Goal: Task Accomplishment & Management: Use online tool/utility

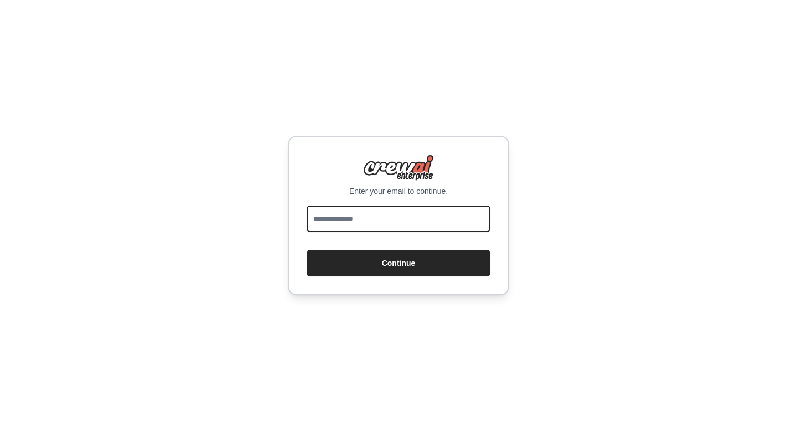
click at [401, 230] on input "email" at bounding box center [399, 218] width 184 height 27
type input "**********"
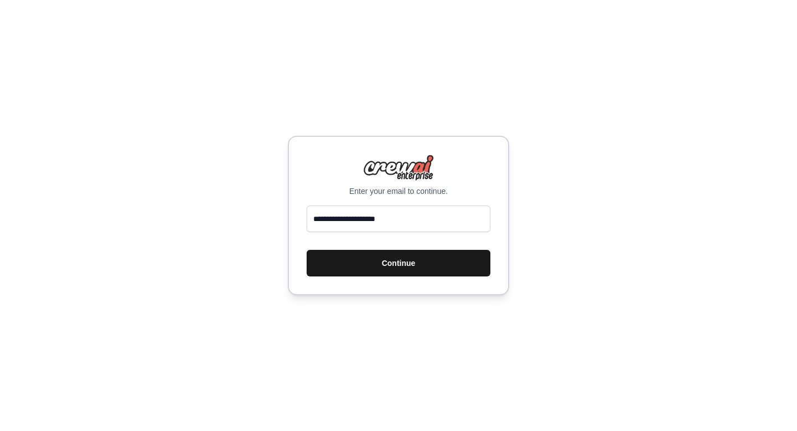
click at [387, 262] on button "Continue" at bounding box center [399, 263] width 184 height 27
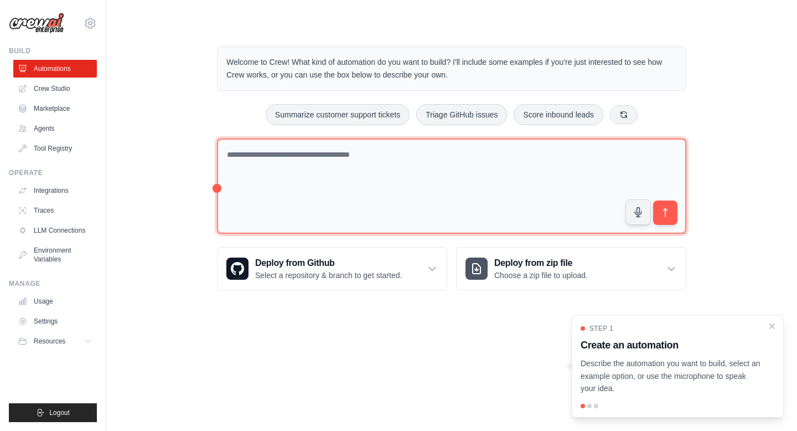
click at [245, 165] on textarea at bounding box center [452, 186] width 470 height 96
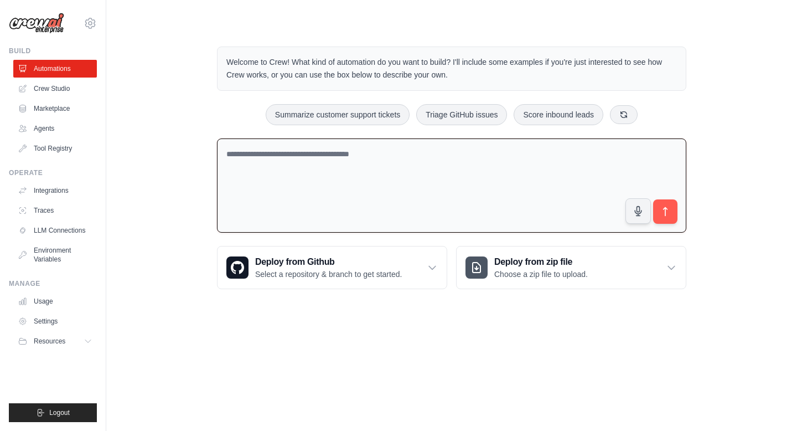
type textarea "*"
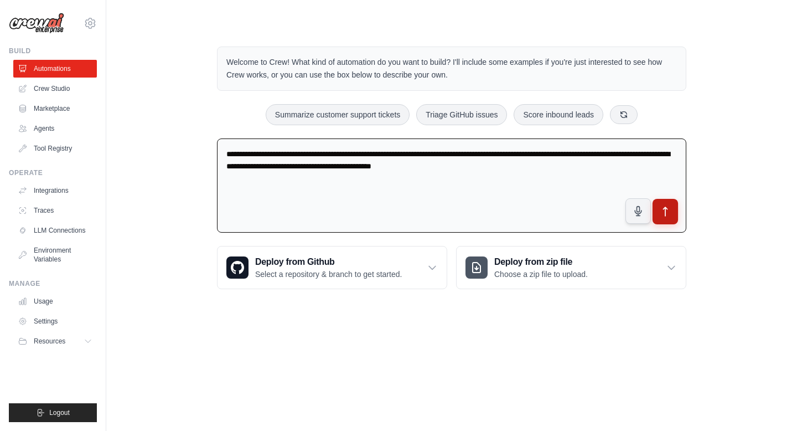
type textarea "**********"
click at [659, 216] on button "submit" at bounding box center [665, 211] width 25 height 25
click at [670, 211] on icon "submit" at bounding box center [666, 212] width 12 height 12
click at [61, 116] on link "Marketplace" at bounding box center [56, 109] width 84 height 18
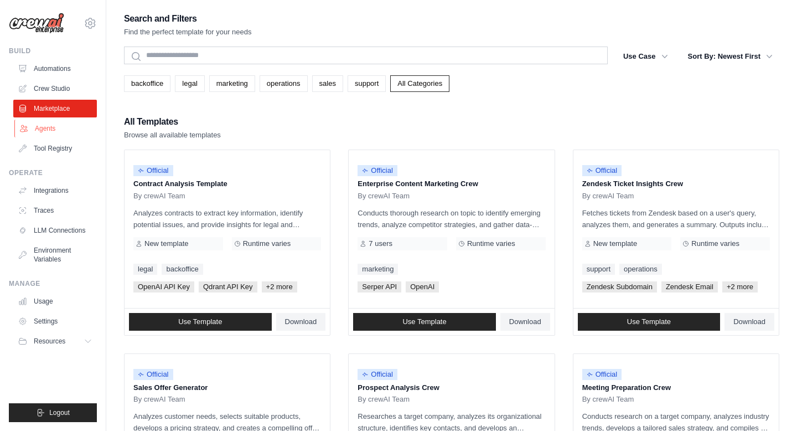
click at [49, 127] on link "Agents" at bounding box center [56, 129] width 84 height 18
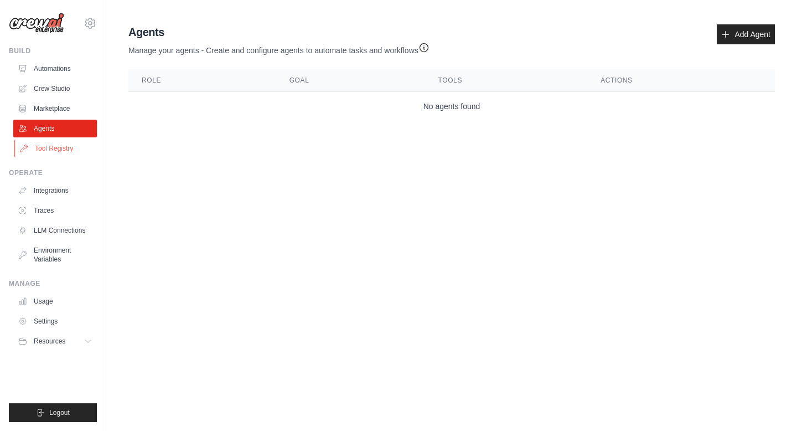
click at [68, 154] on link "Tool Registry" at bounding box center [56, 149] width 84 height 18
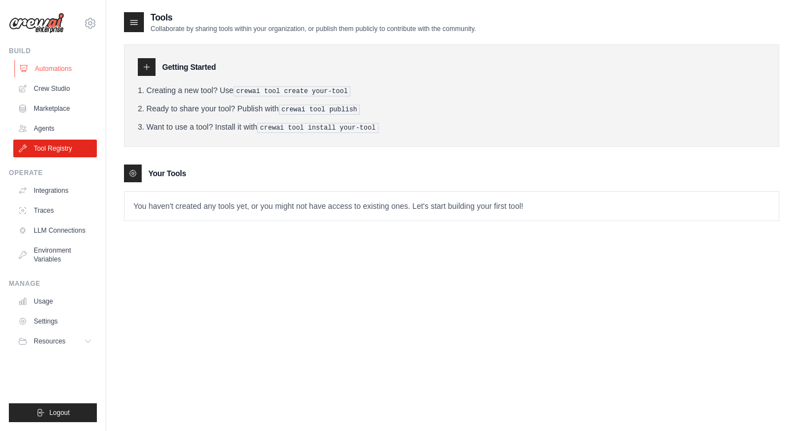
click at [49, 70] on link "Automations" at bounding box center [56, 69] width 84 height 18
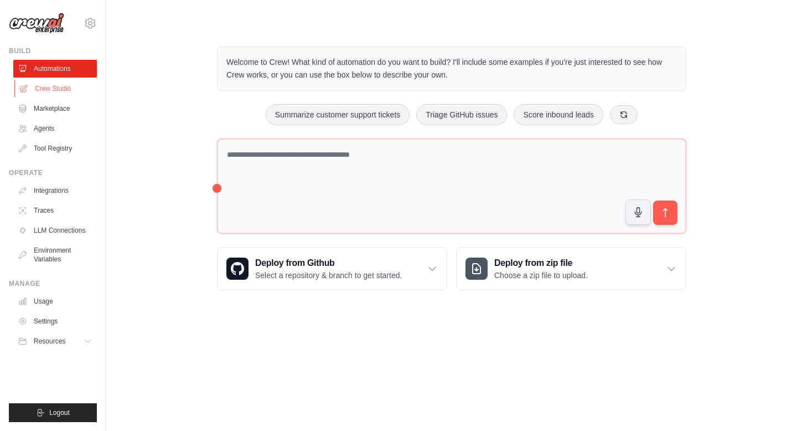
click at [56, 90] on link "Crew Studio" at bounding box center [56, 89] width 84 height 18
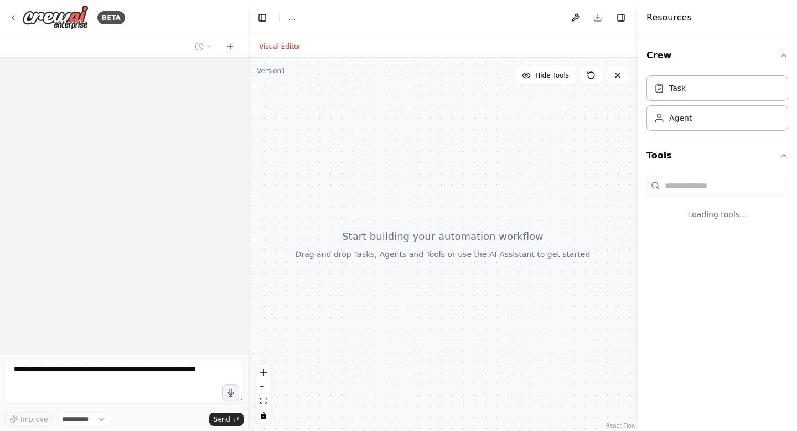
select select "****"
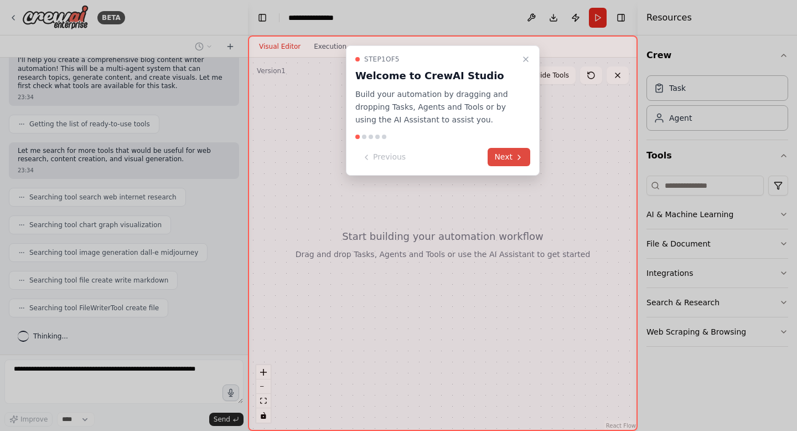
scroll to position [125, 0]
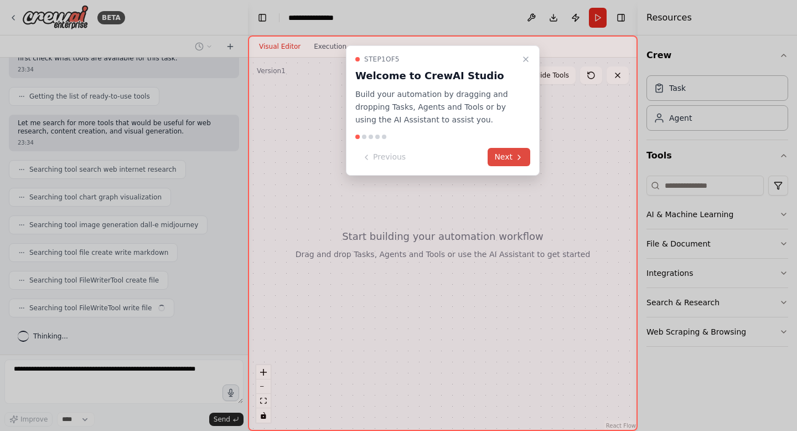
click at [520, 159] on icon at bounding box center [519, 157] width 9 height 9
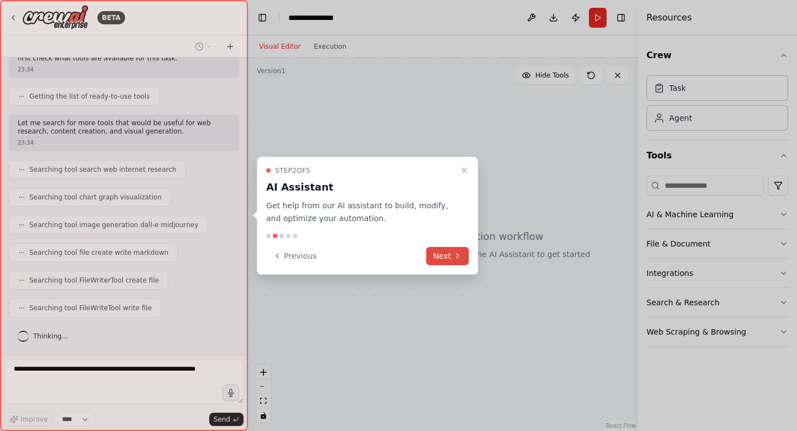
click at [465, 256] on button "Next" at bounding box center [447, 255] width 43 height 18
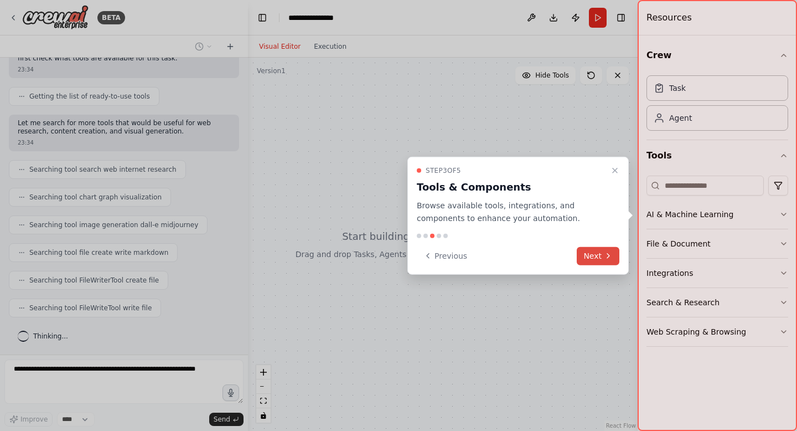
click at [585, 257] on button "Next" at bounding box center [598, 255] width 43 height 18
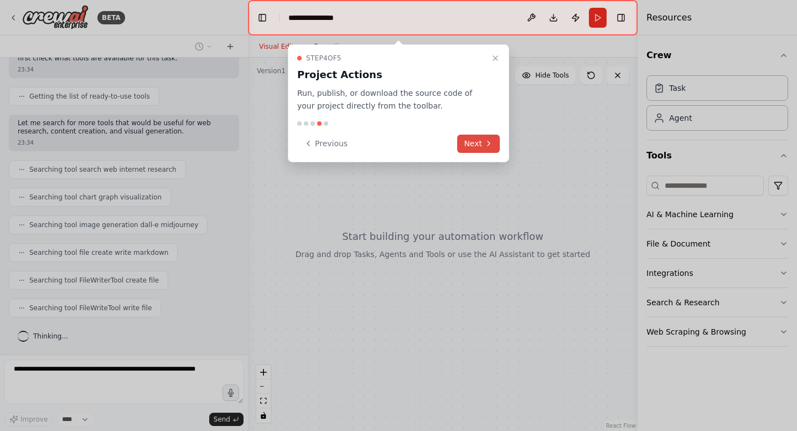
click at [470, 152] on button "Next" at bounding box center [478, 144] width 43 height 18
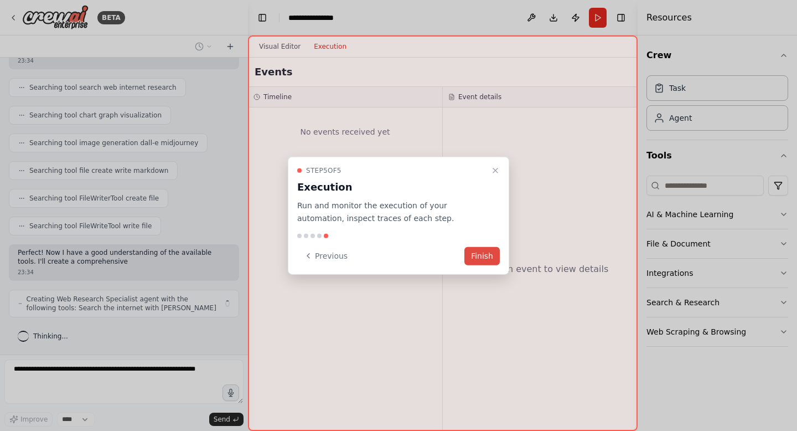
click at [487, 253] on button "Finish" at bounding box center [482, 255] width 35 height 18
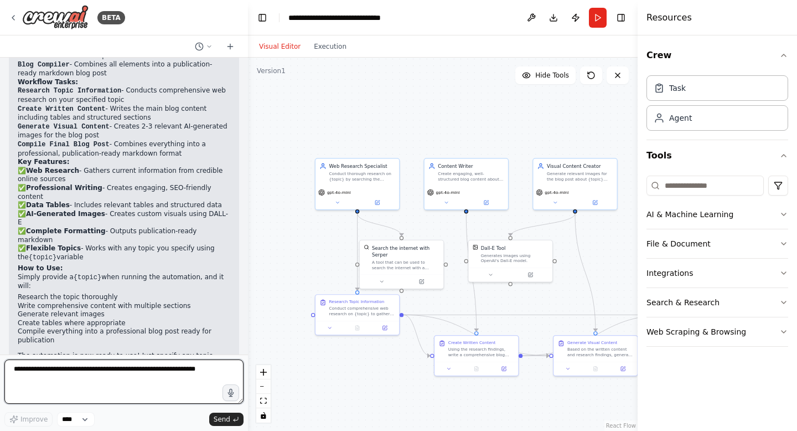
scroll to position [971, 0]
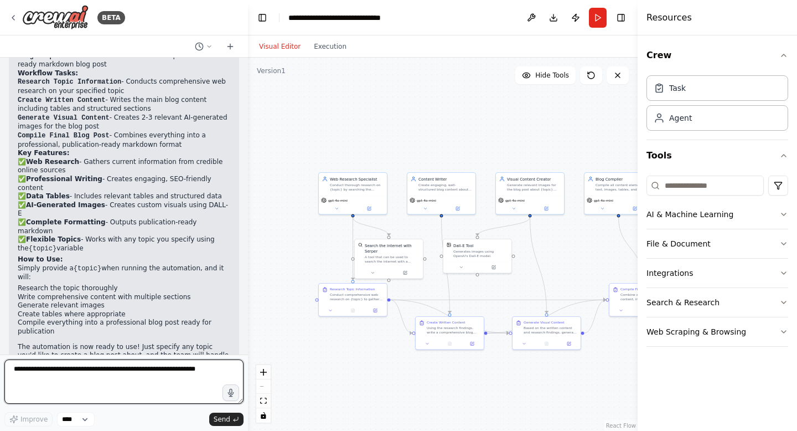
click at [639, 90] on div at bounding box center [640, 215] width 4 height 431
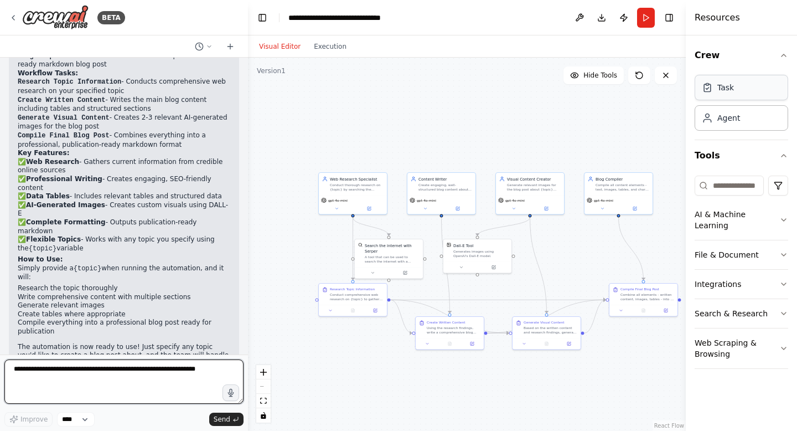
drag, startPoint x: 638, startPoint y: 94, endPoint x: 698, endPoint y: 100, distance: 60.7
click at [698, 100] on div "Resources Crew Task Agent Tools AI & Machine Learning File & Document Integrati…" at bounding box center [741, 215] width 111 height 431
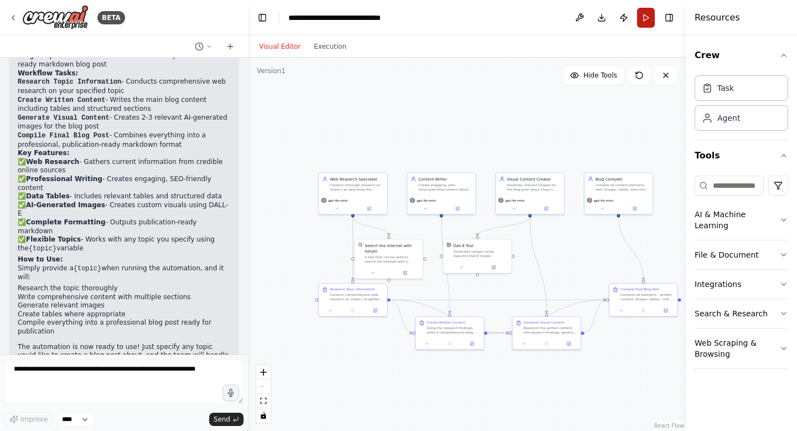
click at [646, 19] on button "Run" at bounding box center [646, 18] width 18 height 20
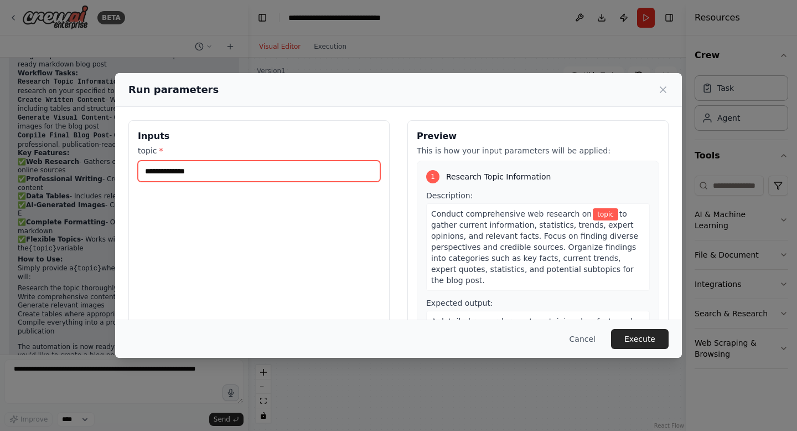
click at [282, 180] on input "topic *" at bounding box center [259, 171] width 243 height 21
type input "*"
type input "**********"
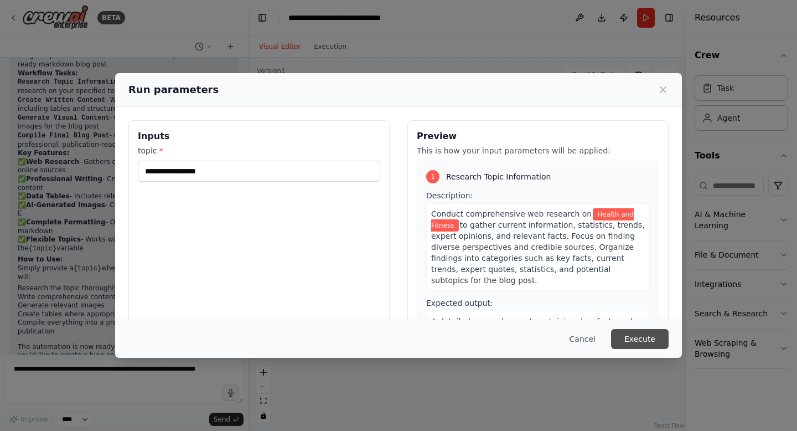
click at [631, 338] on button "Execute" at bounding box center [640, 339] width 58 height 20
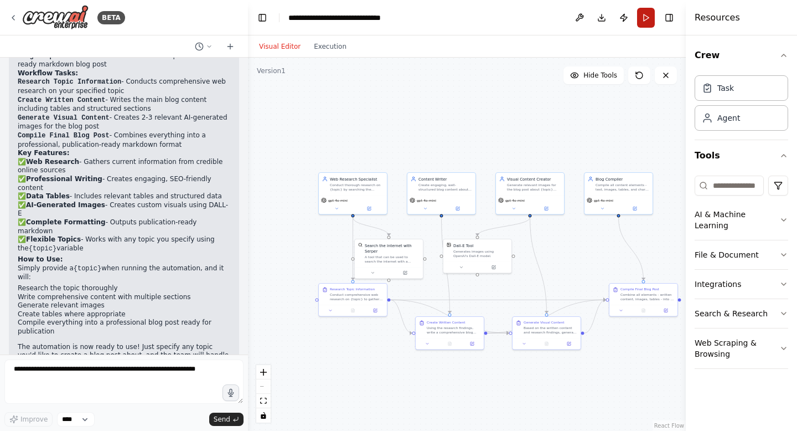
click at [647, 19] on button "Run" at bounding box center [646, 18] width 18 height 20
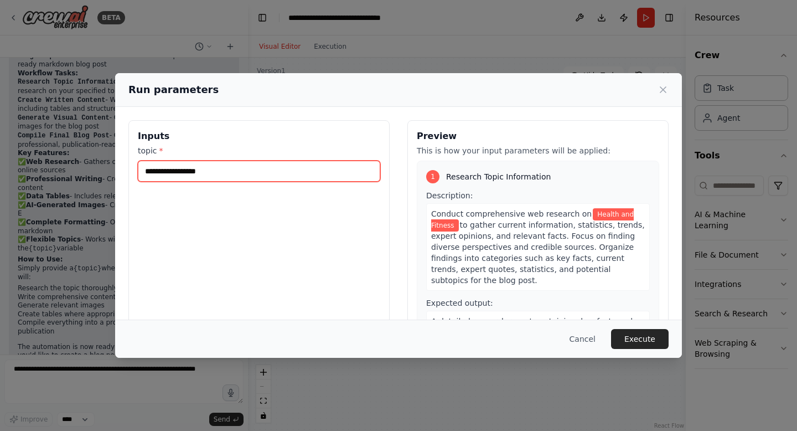
click at [333, 171] on input "**********" at bounding box center [259, 171] width 243 height 21
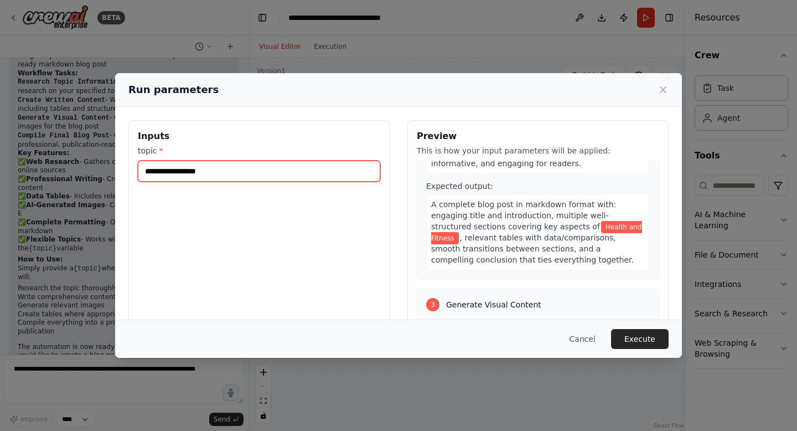
scroll to position [541, 0]
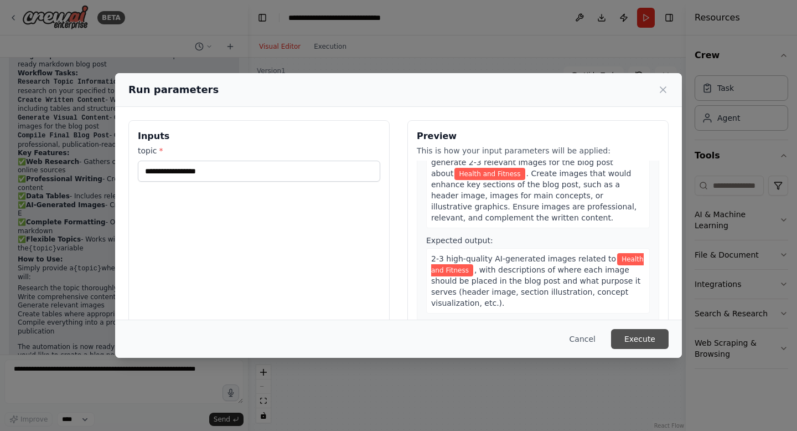
click at [635, 337] on button "Execute" at bounding box center [640, 339] width 58 height 20
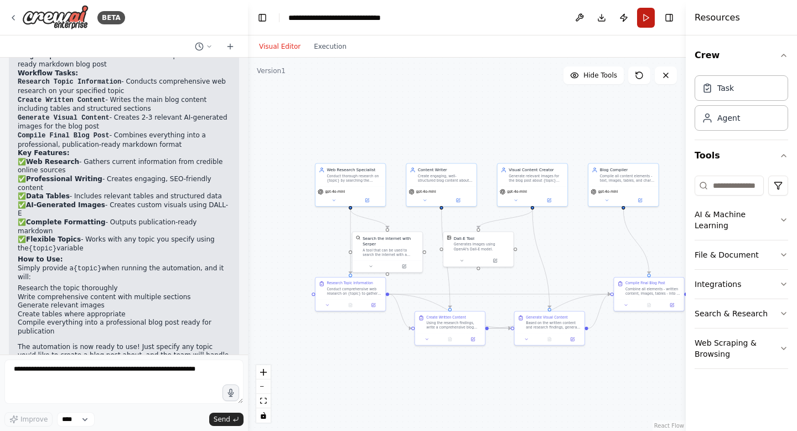
click at [640, 26] on button "Run" at bounding box center [646, 18] width 18 height 20
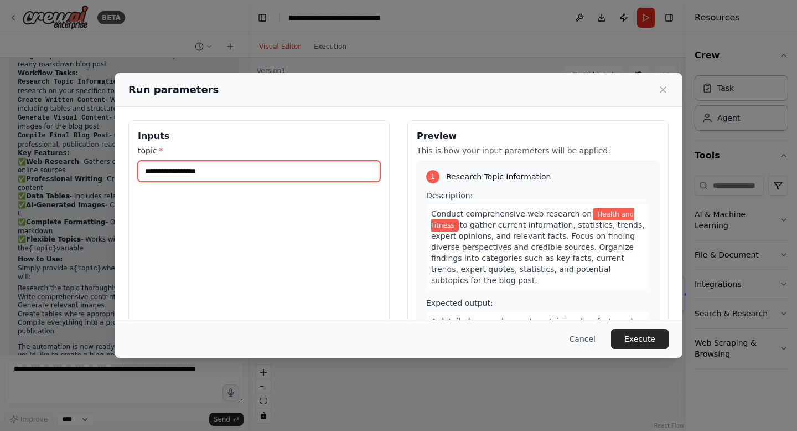
drag, startPoint x: 232, startPoint y: 172, endPoint x: 114, endPoint y: 171, distance: 118.5
click at [113, 172] on div "**********" at bounding box center [398, 215] width 797 height 431
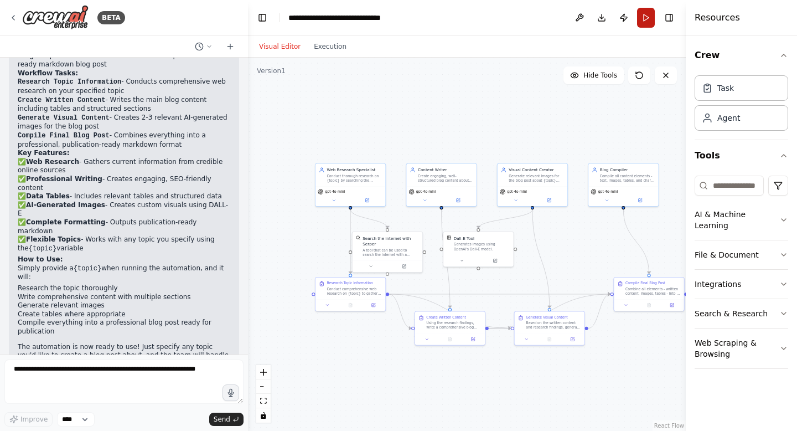
click at [647, 21] on button "Run" at bounding box center [646, 18] width 18 height 20
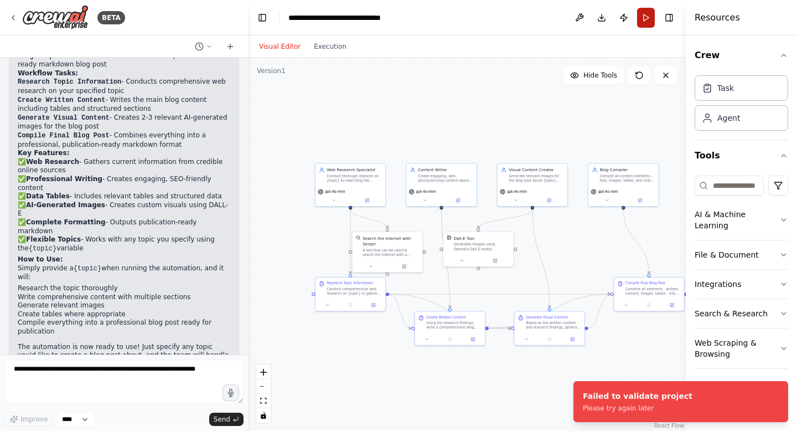
click at [650, 20] on button "Run" at bounding box center [646, 18] width 18 height 20
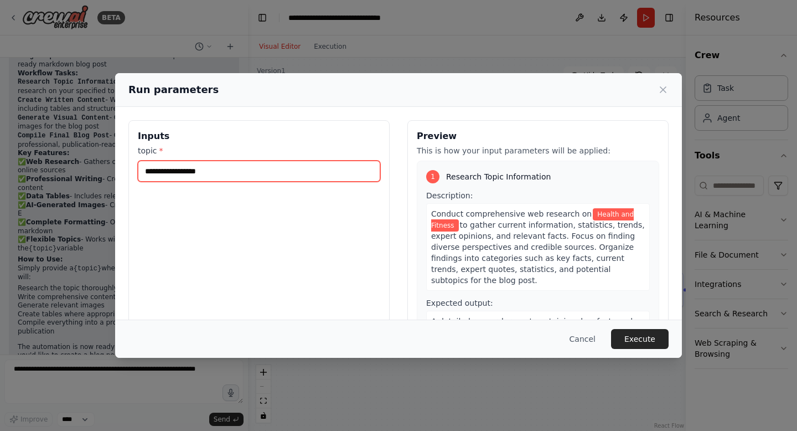
drag, startPoint x: 226, startPoint y: 175, endPoint x: 106, endPoint y: 175, distance: 120.7
click at [106, 175] on div "**********" at bounding box center [398, 215] width 797 height 431
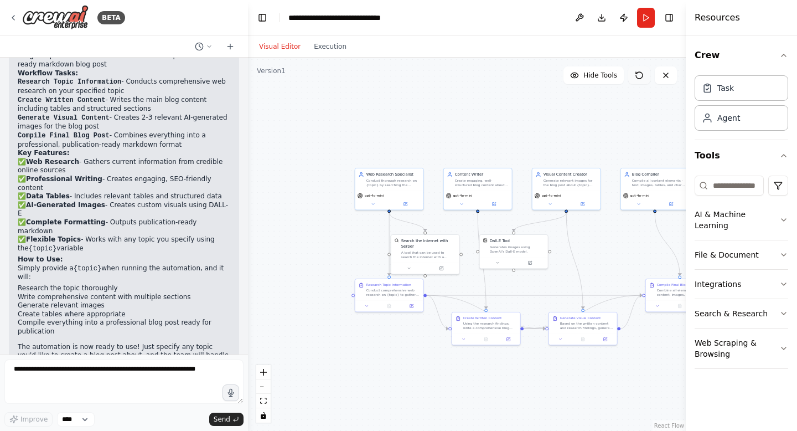
click at [639, 80] on button at bounding box center [639, 75] width 22 height 18
click at [637, 78] on icon at bounding box center [639, 75] width 7 height 7
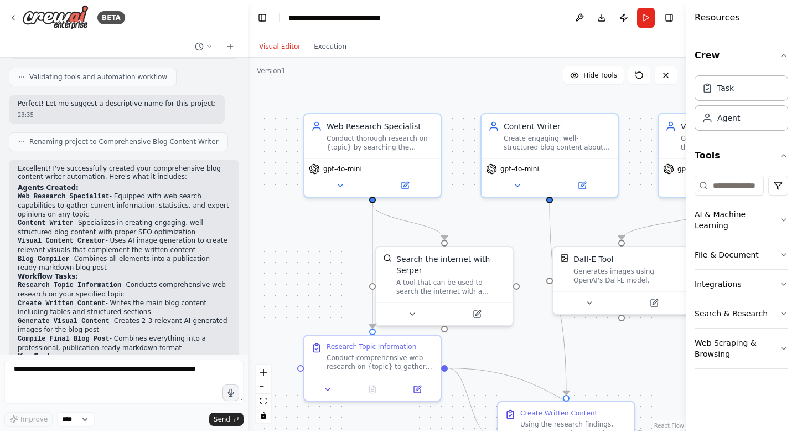
scroll to position [971, 0]
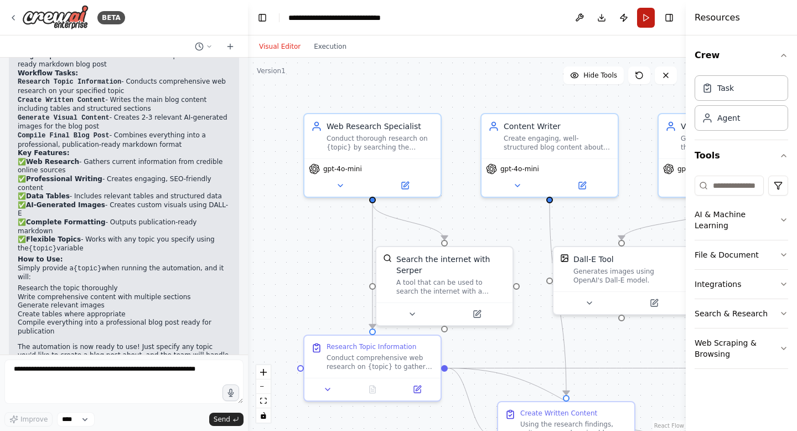
click at [647, 23] on button "Run" at bounding box center [646, 18] width 18 height 20
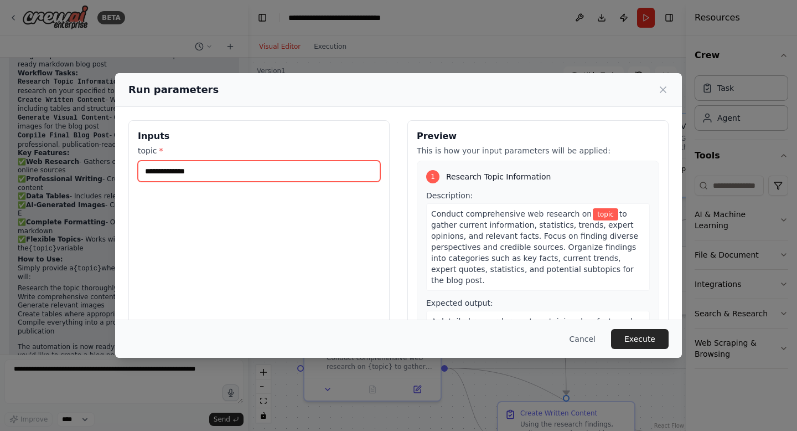
click at [204, 174] on input "topic *" at bounding box center [259, 171] width 243 height 21
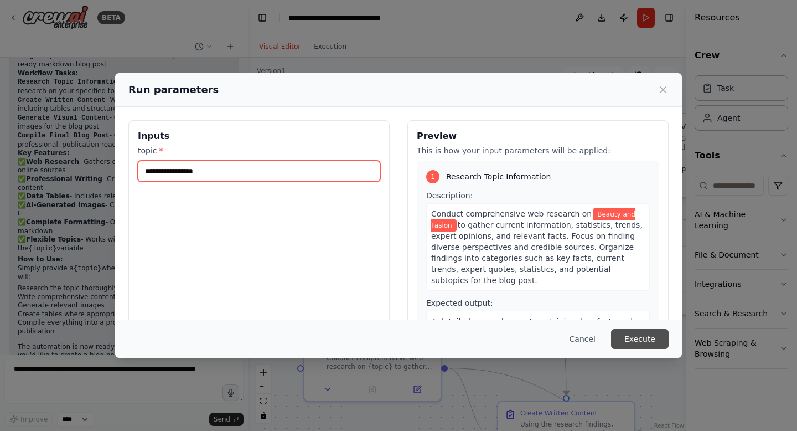
type input "**********"
click at [635, 336] on button "Execute" at bounding box center [640, 339] width 58 height 20
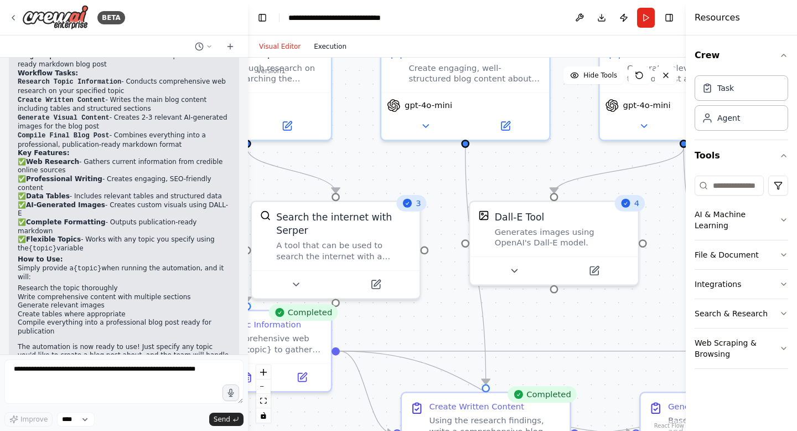
click at [321, 52] on button "Execution" at bounding box center [330, 46] width 46 height 13
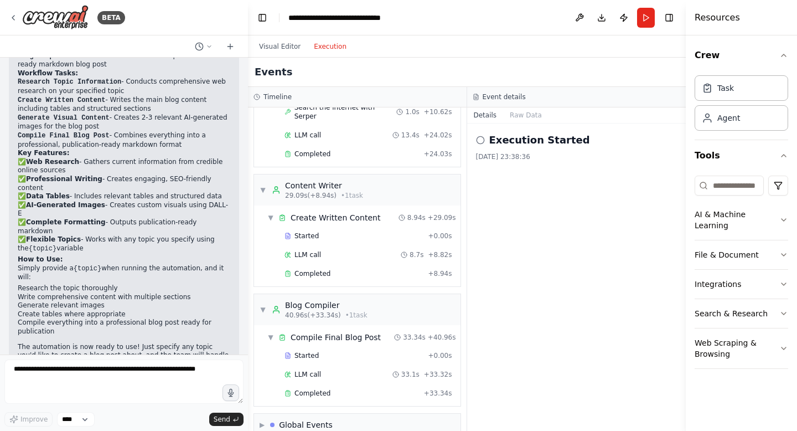
scroll to position [0, 0]
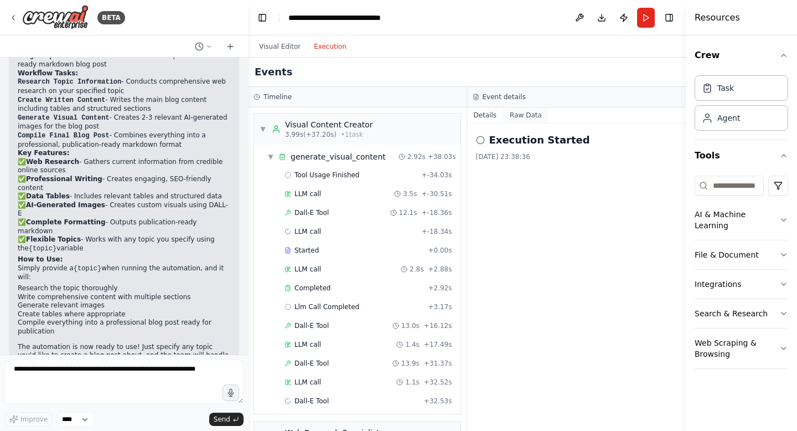
click at [527, 111] on button "Raw Data" at bounding box center [525, 115] width 45 height 16
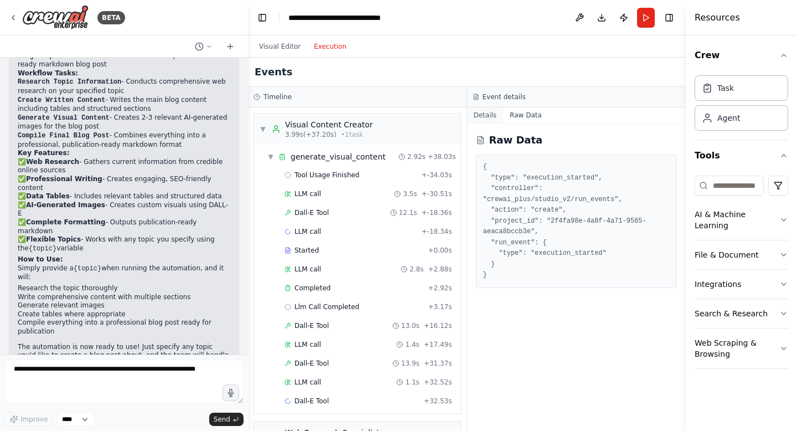
click at [490, 120] on button "Details" at bounding box center [485, 115] width 37 height 16
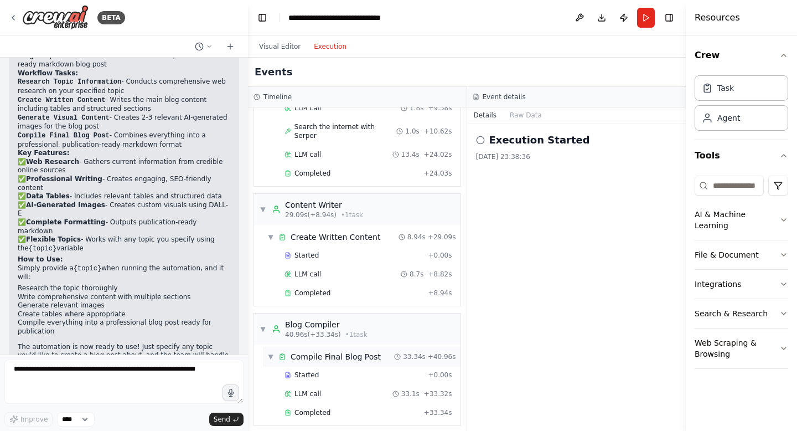
scroll to position [477, 0]
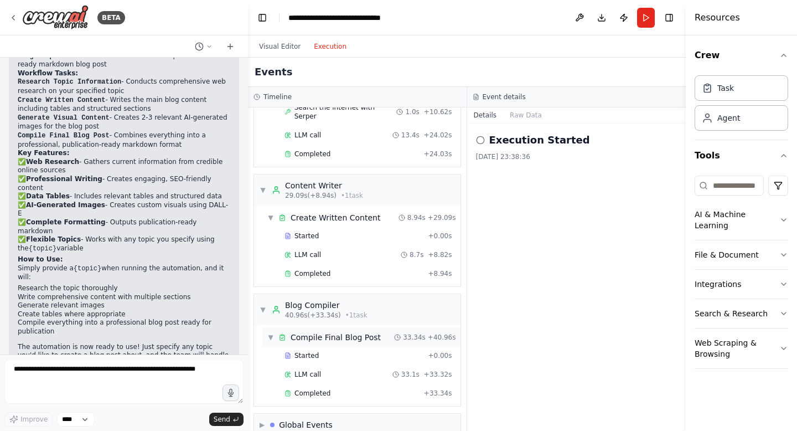
click at [296, 327] on div "▼ Compile Final Blog Post 33.34s + 40.96s" at bounding box center [362, 337] width 198 height 20
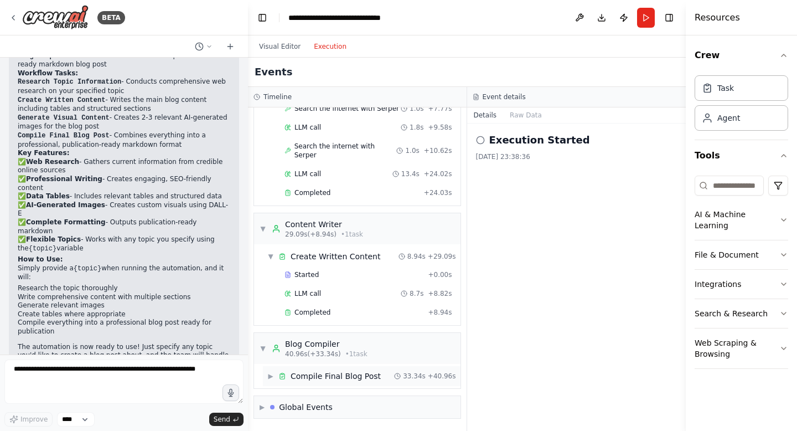
scroll to position [441, 0]
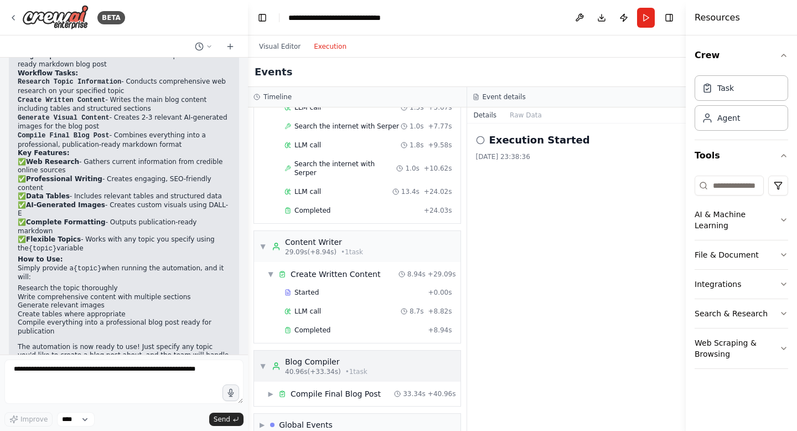
click at [314, 356] on div "Blog Compiler" at bounding box center [326, 361] width 82 height 11
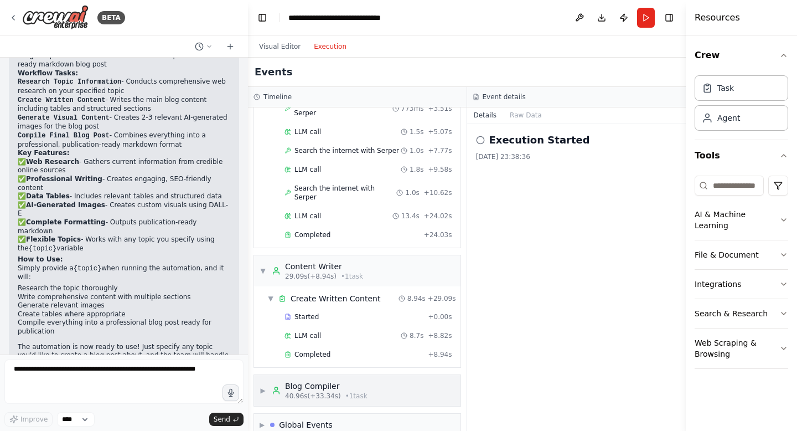
click at [325, 380] on div "Blog Compiler" at bounding box center [326, 385] width 82 height 11
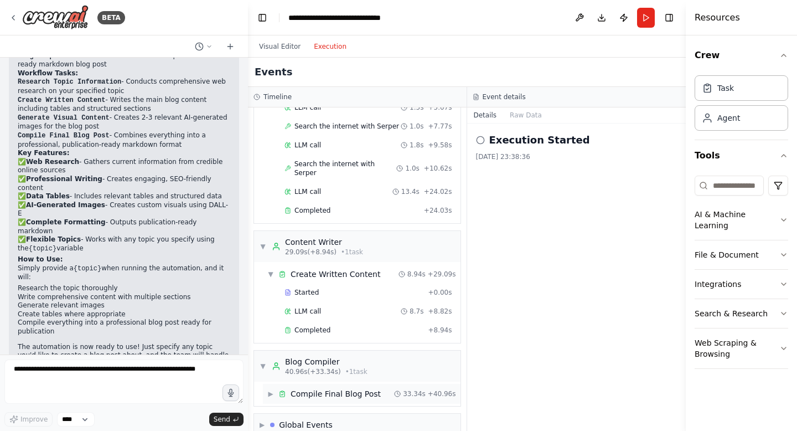
click at [337, 384] on div "▶ Compile Final Blog Post 33.34s + 40.96s" at bounding box center [362, 394] width 198 height 20
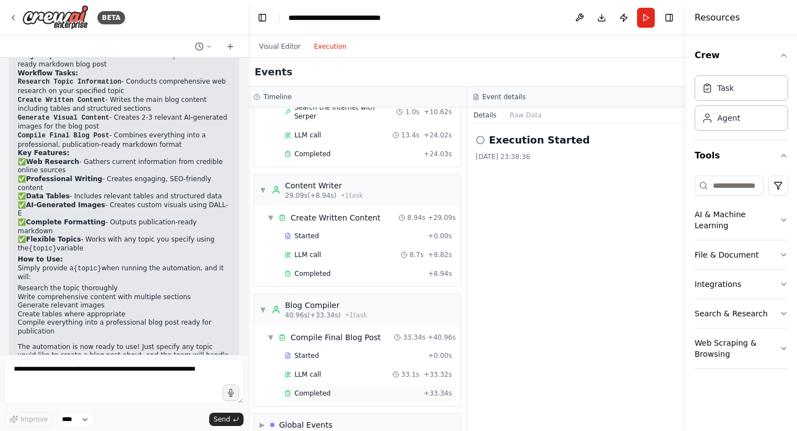
click at [316, 385] on div "Completed + 33.34s" at bounding box center [369, 393] width 176 height 17
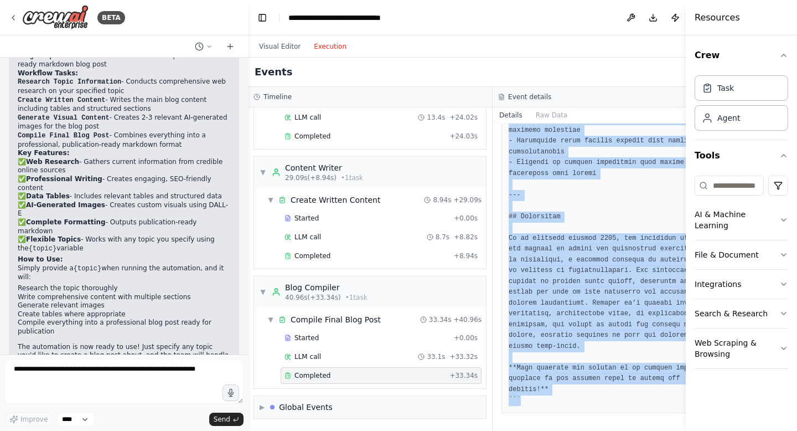
scroll to position [2088, 0]
drag, startPoint x: 507, startPoint y: 198, endPoint x: 558, endPoint y: 389, distance: 198.1
copy pre "```markdown # Embracing the Future of Health and Fitness: Trends to Watch in 20…"
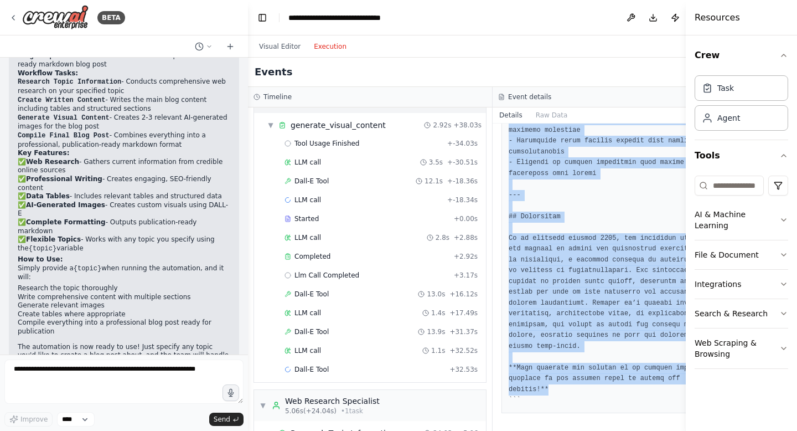
scroll to position [0, 0]
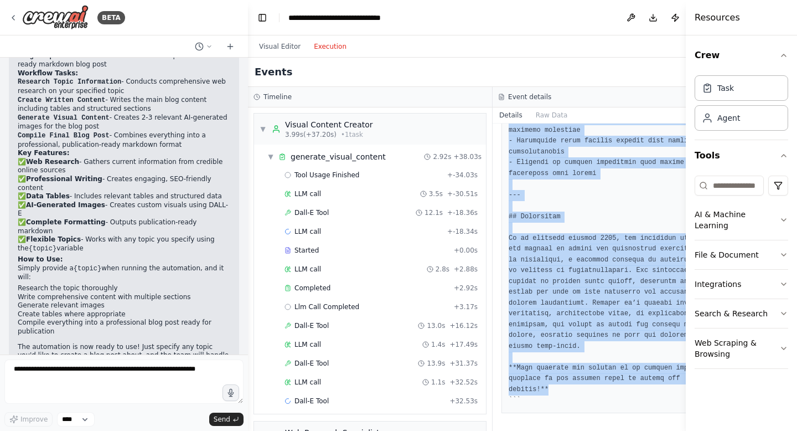
click at [353, 74] on div "Events" at bounding box center [492, 72] width 489 height 29
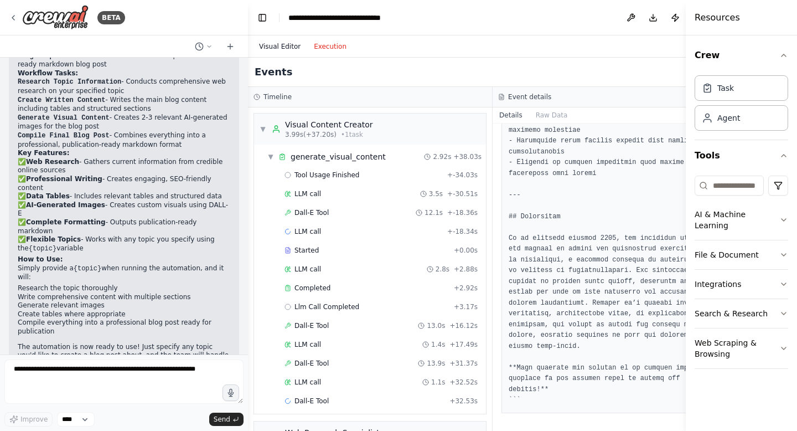
click at [267, 45] on button "Visual Editor" at bounding box center [279, 46] width 55 height 13
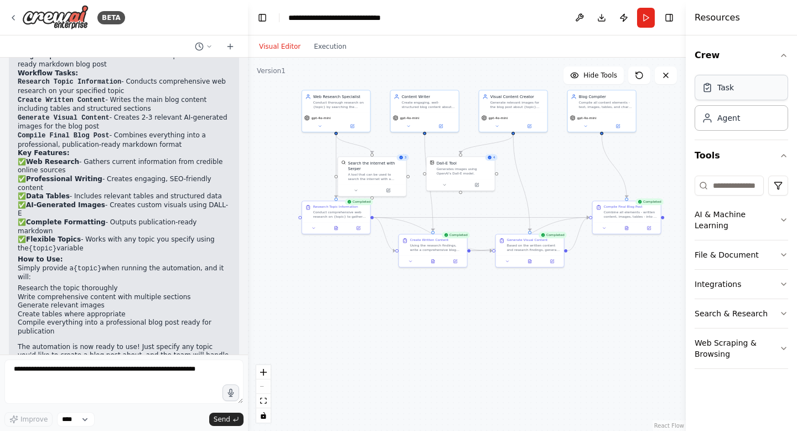
click at [752, 85] on div "Task" at bounding box center [742, 87] width 94 height 25
click at [720, 94] on div "Task" at bounding box center [742, 87] width 94 height 25
click at [724, 124] on div "Agent" at bounding box center [742, 117] width 94 height 25
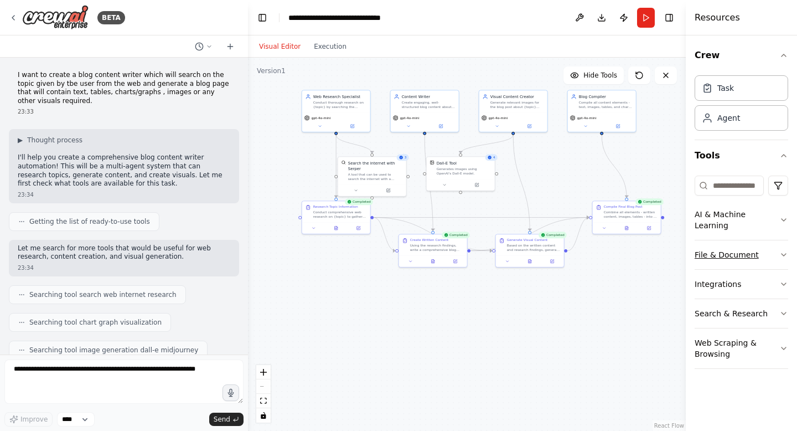
click at [719, 241] on button "File & Document" at bounding box center [742, 254] width 94 height 29
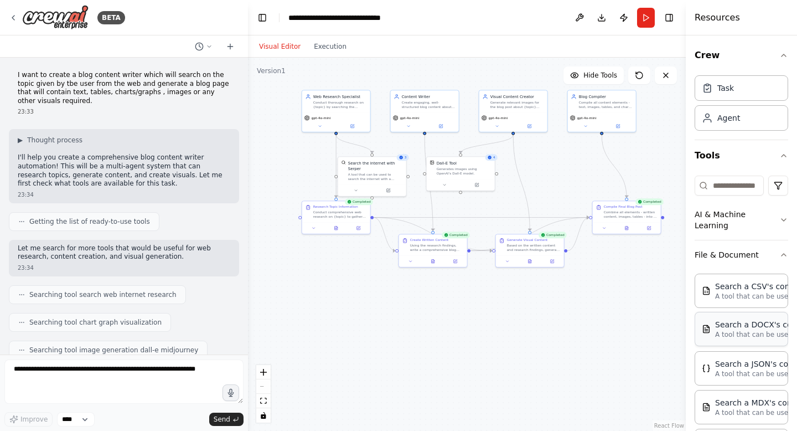
scroll to position [27, 0]
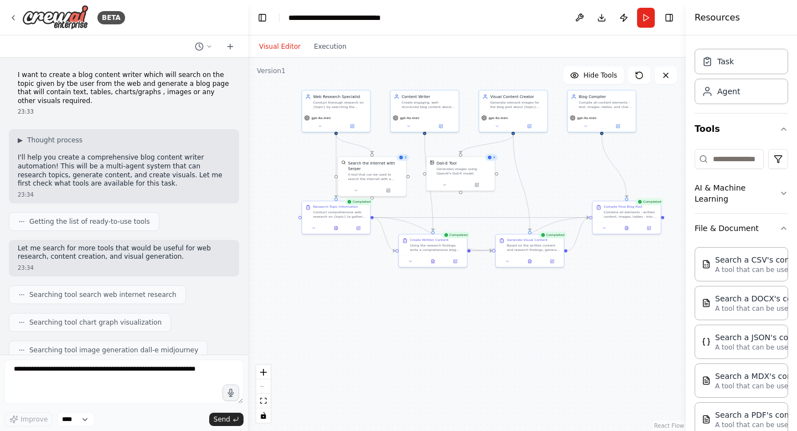
click at [687, 302] on div at bounding box center [688, 215] width 4 height 431
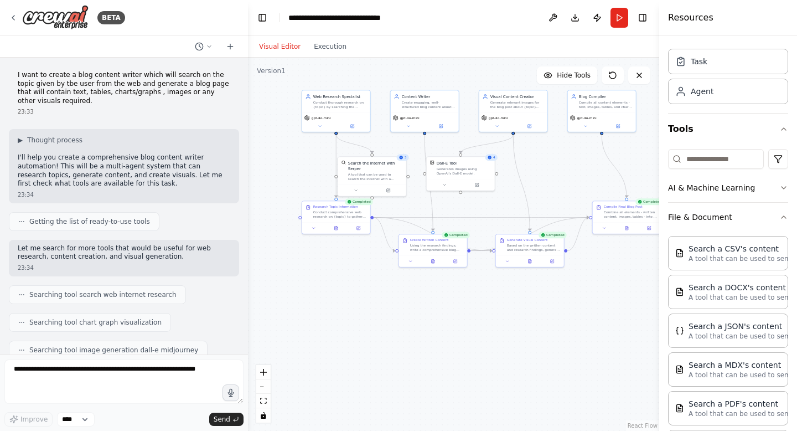
drag, startPoint x: 686, startPoint y: 295, endPoint x: 573, endPoint y: 295, distance: 113.0
click at [659, 295] on div at bounding box center [661, 215] width 4 height 431
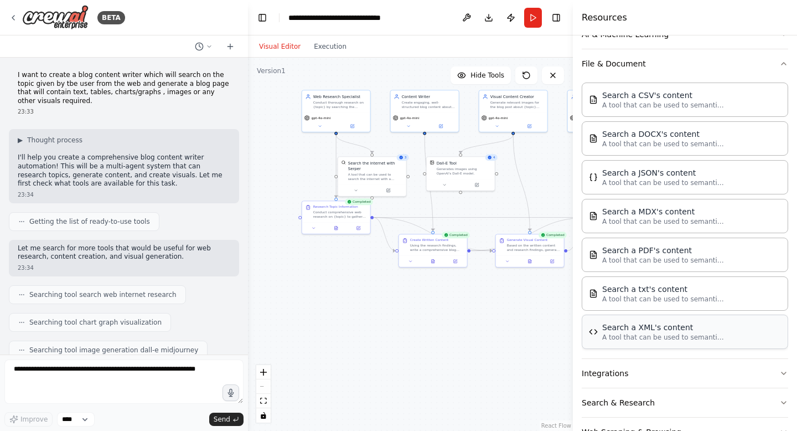
scroll to position [214, 0]
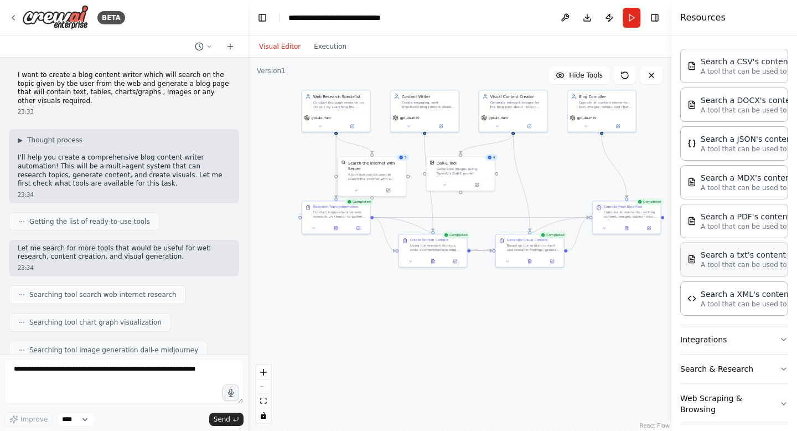
drag, startPoint x: 573, startPoint y: 267, endPoint x: 710, endPoint y: 267, distance: 137.3
click at [710, 267] on div "Resources Crew Task Agent Tools AI & Machine Learning File & Document Search a …" at bounding box center [735, 215] width 126 height 431
click at [14, 16] on icon at bounding box center [13, 18] width 2 height 4
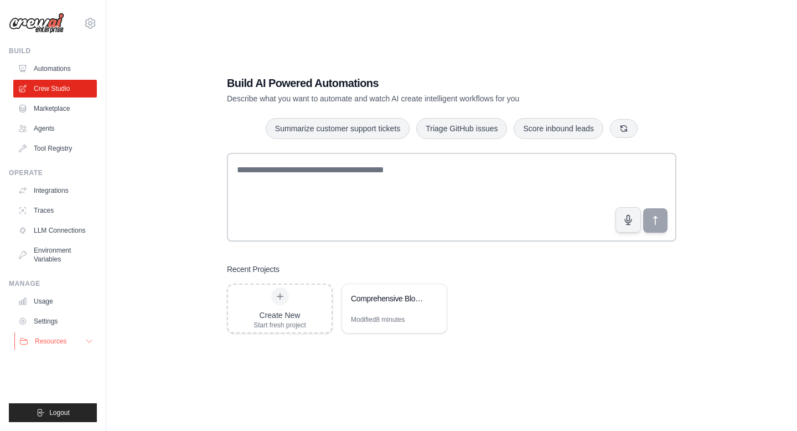
click at [63, 348] on button "Resources" at bounding box center [56, 341] width 84 height 18
click at [89, 28] on icon at bounding box center [90, 23] width 13 height 13
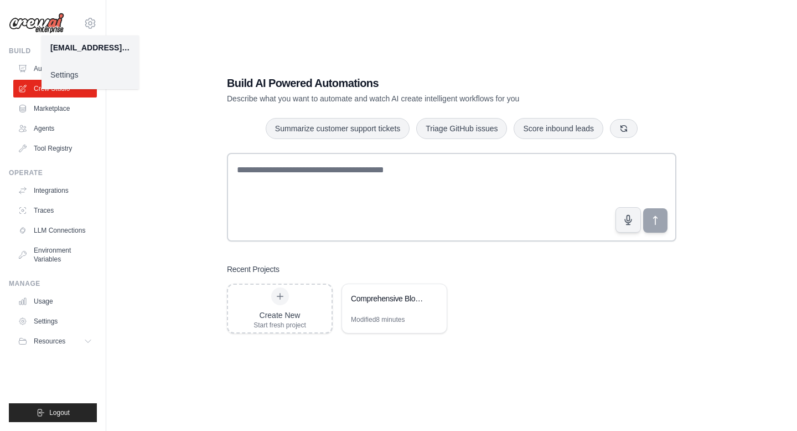
click at [72, 76] on link "Settings" at bounding box center [90, 75] width 97 height 20
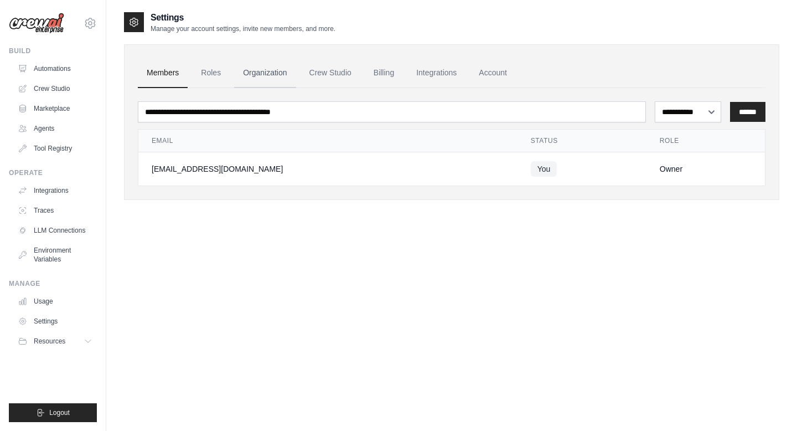
click at [250, 79] on link "Organization" at bounding box center [264, 73] width 61 height 30
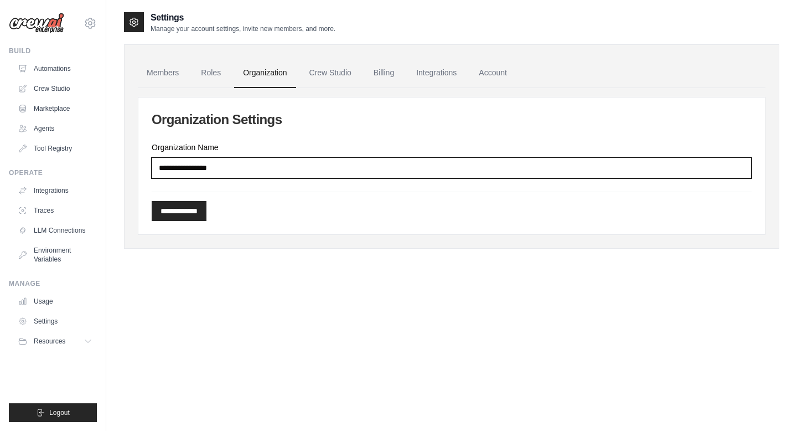
drag, startPoint x: 238, startPoint y: 168, endPoint x: 152, endPoint y: 167, distance: 86.4
click at [152, 167] on input "Organization Name" at bounding box center [452, 167] width 600 height 21
drag, startPoint x: 159, startPoint y: 169, endPoint x: 236, endPoint y: 167, distance: 77.5
click at [236, 167] on input "Organization Name" at bounding box center [452, 167] width 600 height 21
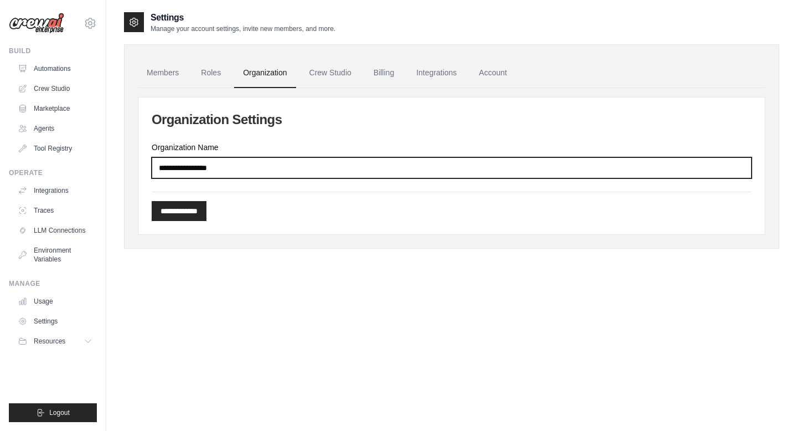
click at [236, 167] on input "Organization Name" at bounding box center [452, 167] width 600 height 21
type input "*"
type input "****"
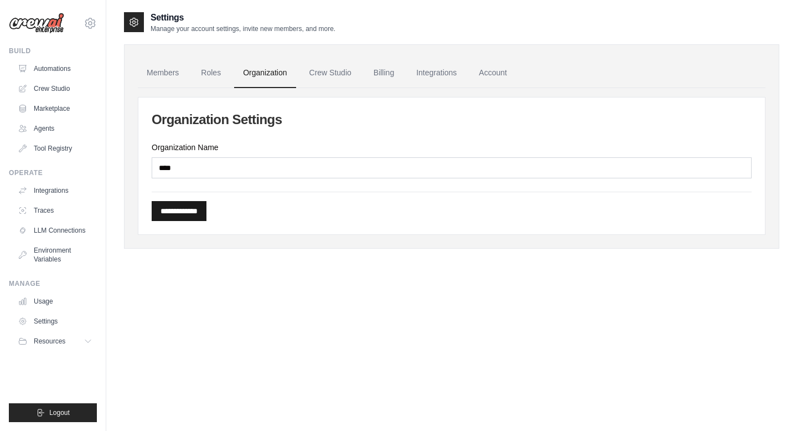
click at [207, 212] on input "**********" at bounding box center [179, 211] width 55 height 20
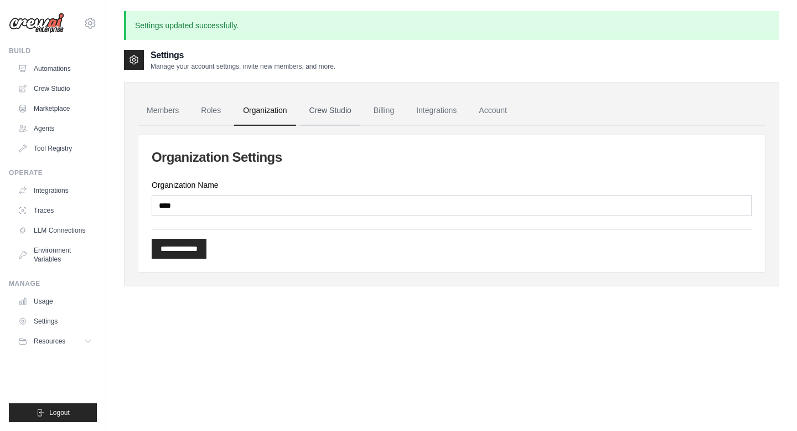
click at [313, 118] on link "Crew Studio" at bounding box center [331, 111] width 60 height 30
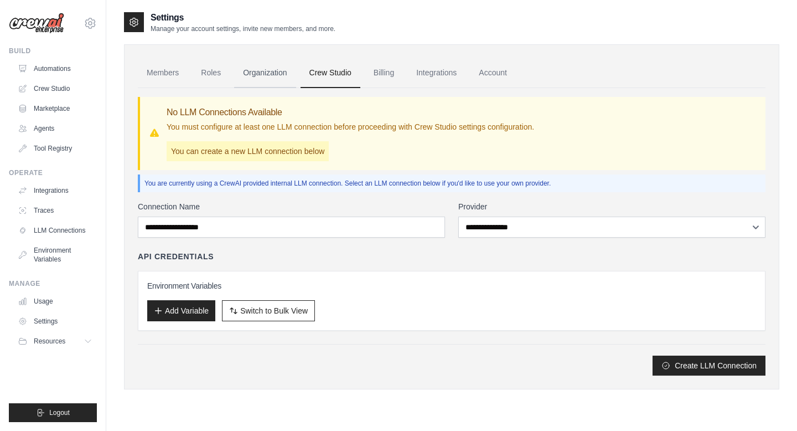
click at [256, 69] on link "Organization" at bounding box center [264, 73] width 61 height 30
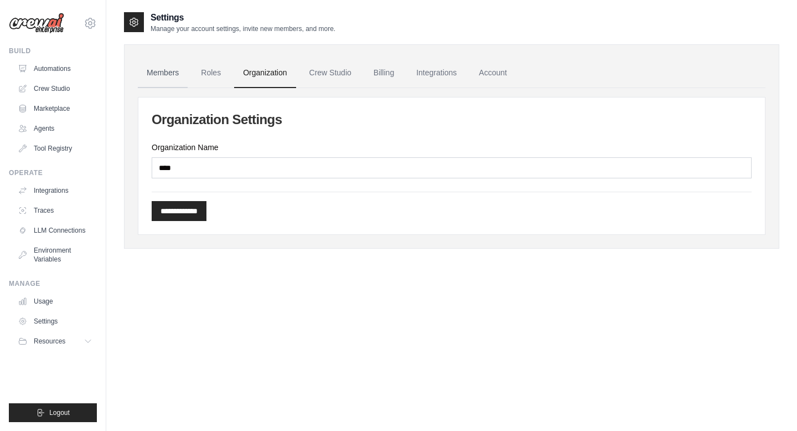
click at [173, 74] on link "Members" at bounding box center [163, 73] width 50 height 30
click at [167, 82] on link "Members" at bounding box center [163, 73] width 50 height 30
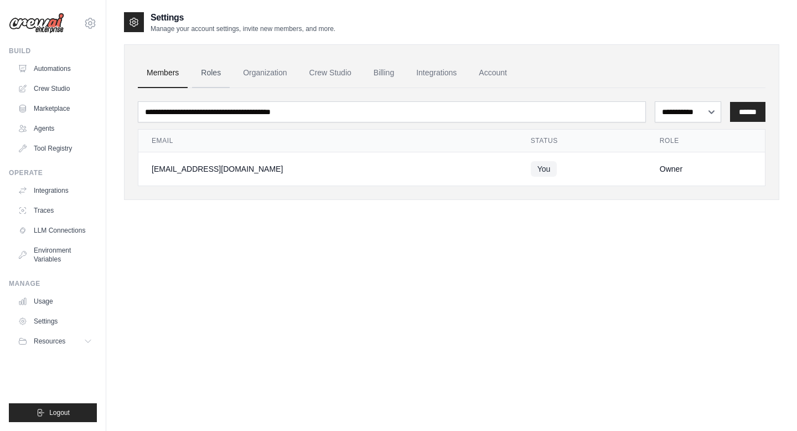
click at [211, 78] on link "Roles" at bounding box center [211, 73] width 38 height 30
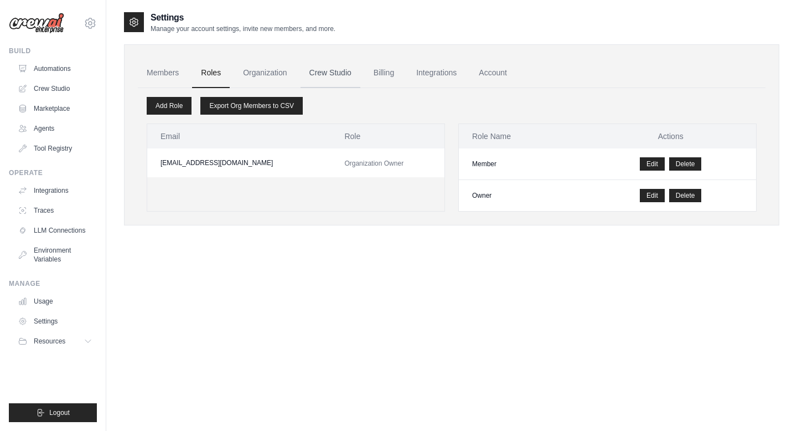
click at [348, 78] on link "Crew Studio" at bounding box center [331, 73] width 60 height 30
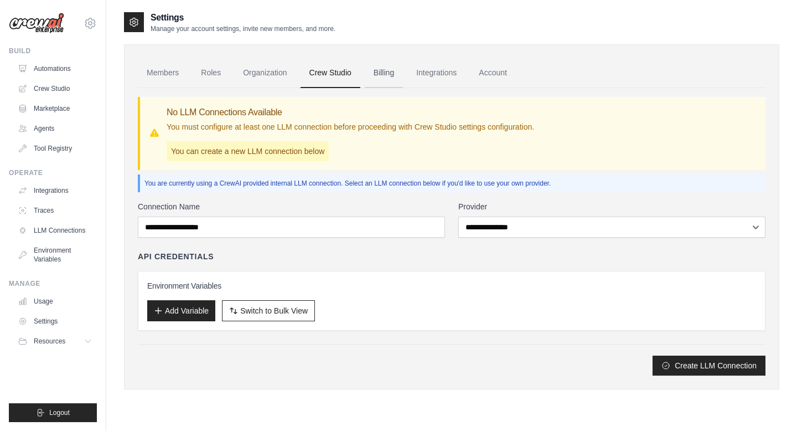
click at [386, 82] on link "Billing" at bounding box center [384, 73] width 38 height 30
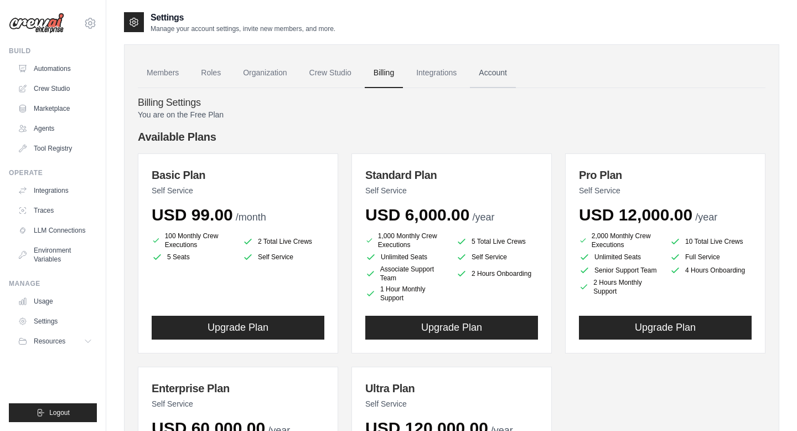
click at [482, 83] on link "Account" at bounding box center [493, 73] width 46 height 30
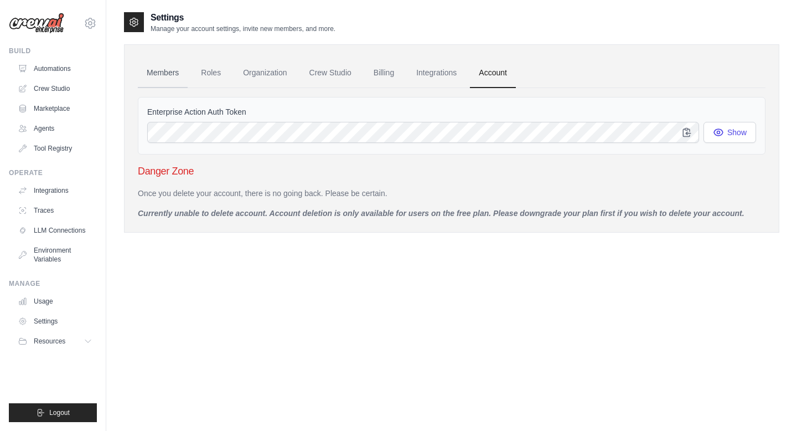
click at [159, 79] on link "Members" at bounding box center [163, 73] width 50 height 30
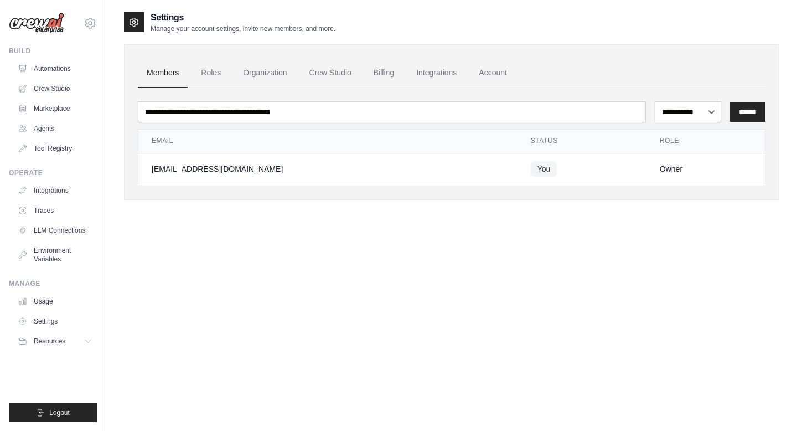
click at [126, 32] on div at bounding box center [134, 22] width 20 height 20
click at [45, 317] on link "Settings" at bounding box center [56, 321] width 84 height 18
click at [503, 78] on link "Account" at bounding box center [493, 73] width 46 height 30
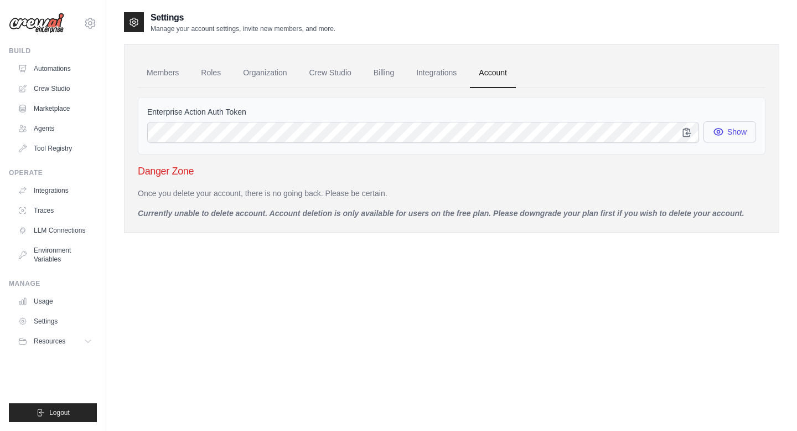
click at [712, 135] on button "Show" at bounding box center [730, 131] width 53 height 21
click at [684, 133] on icon "button" at bounding box center [687, 131] width 11 height 11
click at [735, 139] on button "Show" at bounding box center [730, 131] width 53 height 21
